Goal: Book appointment/travel/reservation

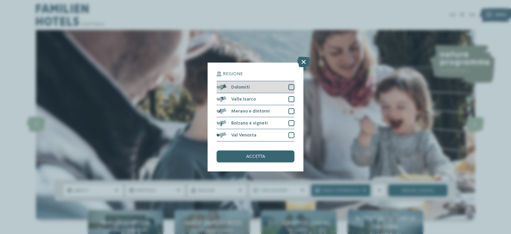
click at [291, 86] on div at bounding box center [291, 87] width 6 height 6
click at [236, 157] on div "accetta" at bounding box center [256, 156] width 78 height 12
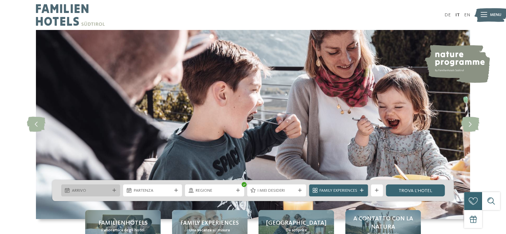
click at [113, 193] on div "Arrivo" at bounding box center [90, 190] width 59 height 12
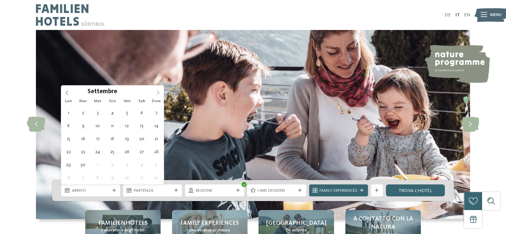
click at [159, 91] on icon at bounding box center [158, 92] width 5 height 5
click at [158, 91] on icon at bounding box center [158, 92] width 5 height 5
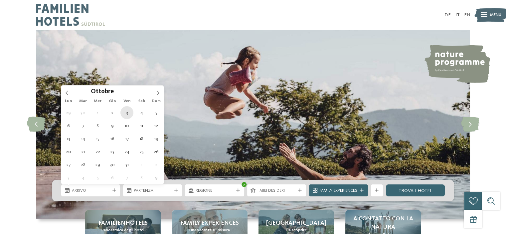
type div "[DATE]"
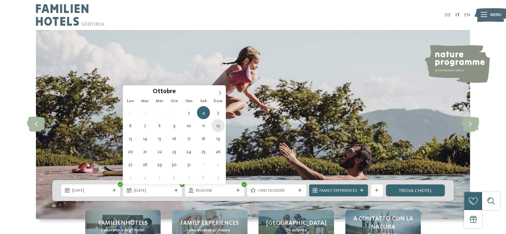
type div "[DATE]"
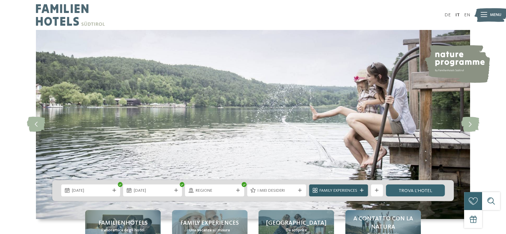
click at [363, 191] on icon at bounding box center [362, 191] width 4 height 4
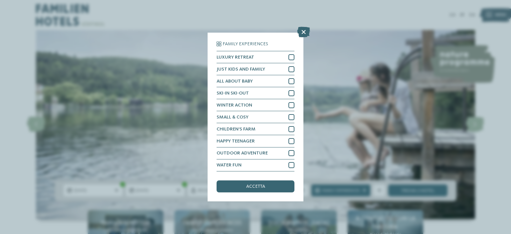
click at [329, 95] on div "Family Experiences LUXURY RETREAT JUST KIDS AND FAMILY" at bounding box center [255, 117] width 511 height 234
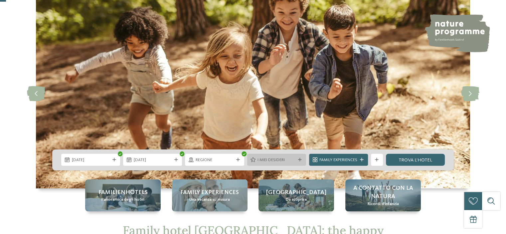
scroll to position [67, 0]
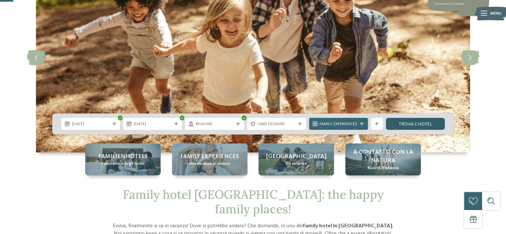
click at [415, 124] on link "trova l’hotel" at bounding box center [415, 124] width 59 height 12
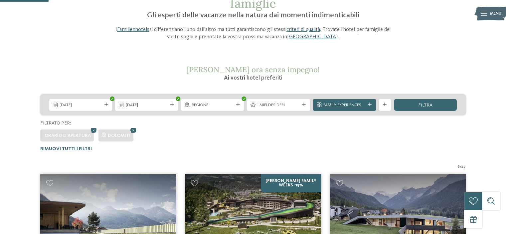
scroll to position [60, 0]
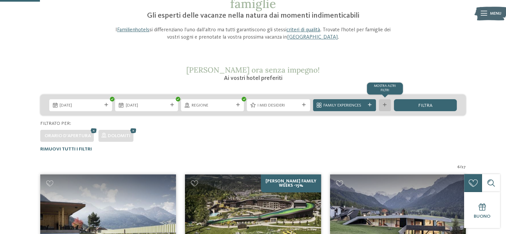
click at [382, 105] on div at bounding box center [385, 105] width 6 height 4
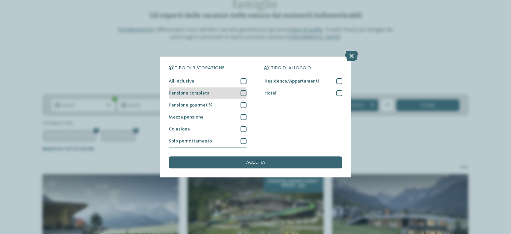
click at [246, 92] on div at bounding box center [243, 93] width 6 height 6
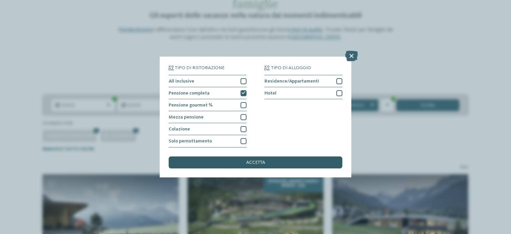
click at [262, 159] on div "accetta" at bounding box center [256, 162] width 174 height 12
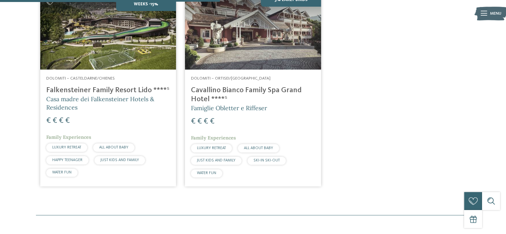
scroll to position [159, 0]
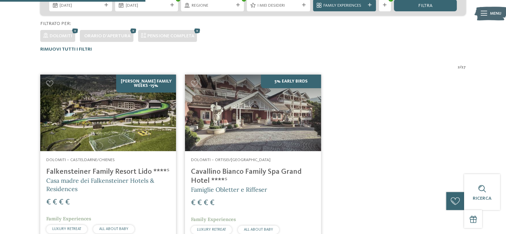
click at [233, 124] on img at bounding box center [253, 113] width 136 height 77
